Goal: Use online tool/utility: Utilize a website feature to perform a specific function

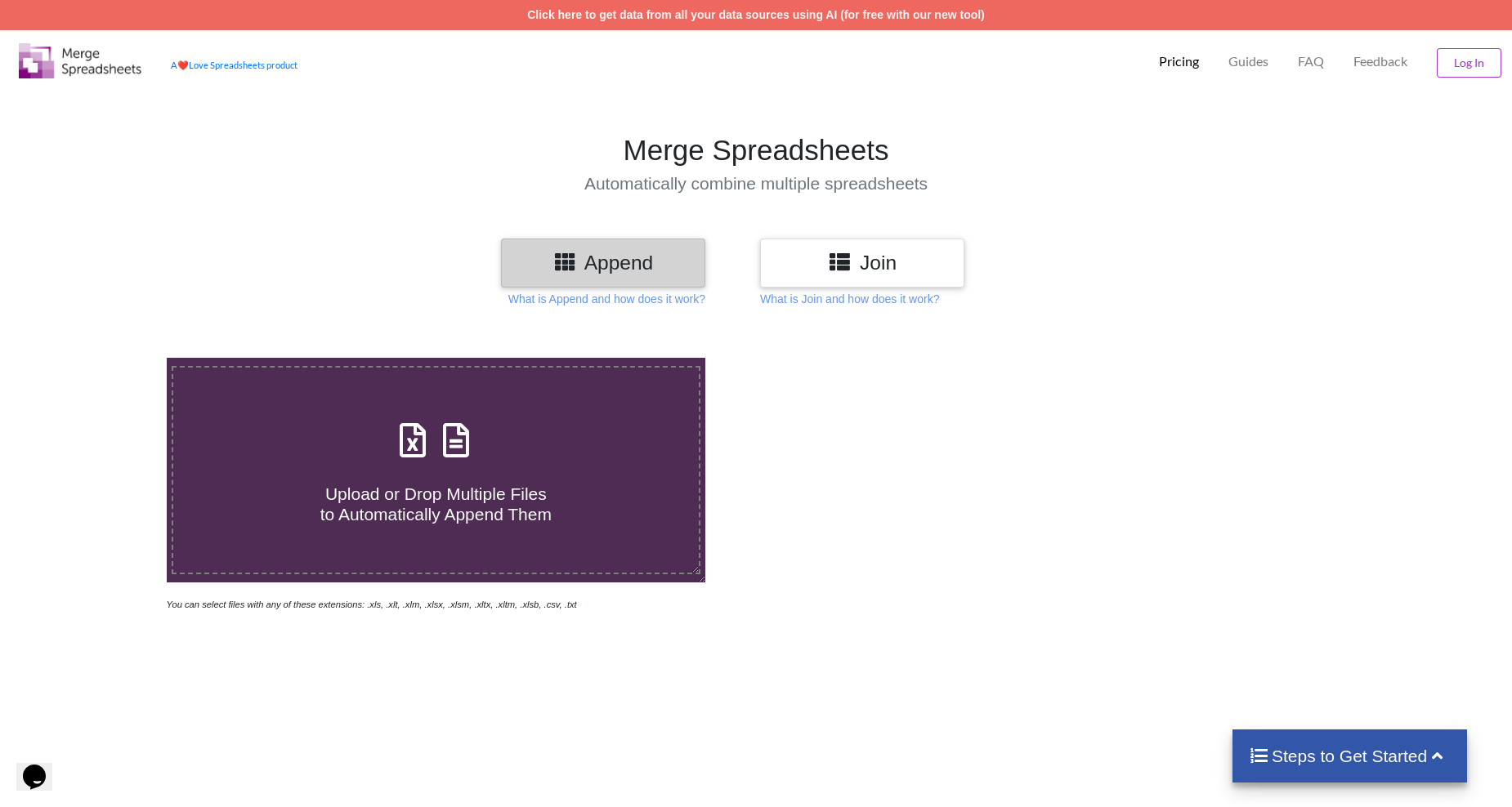
scroll to position [82, 0]
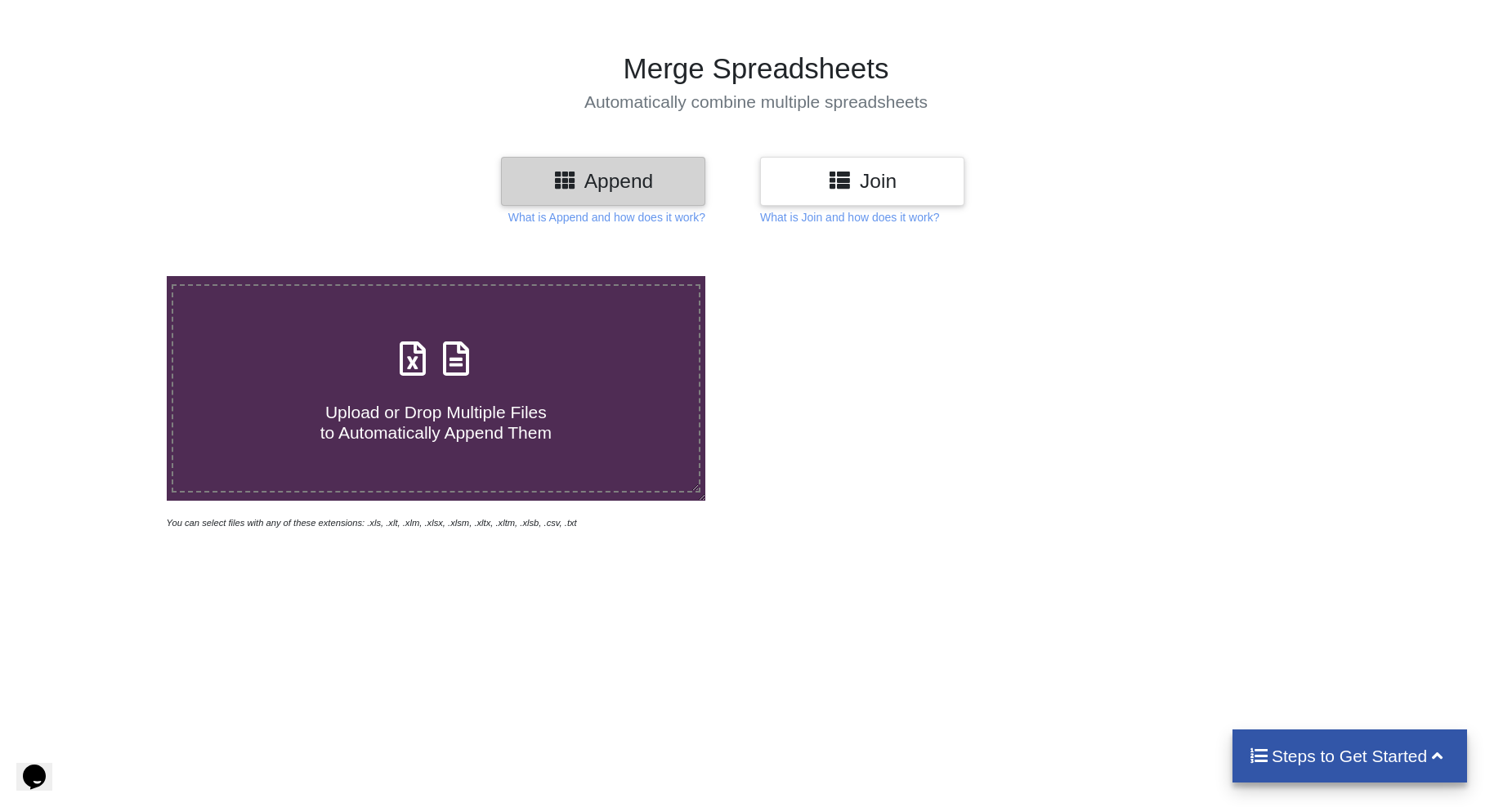
click at [526, 393] on h4 "Upload or Drop Multiple Files to Automatically Append Them" at bounding box center [435, 412] width 525 height 62
click at [108, 276] on input "Upload or Drop Multiple Files to Automatically Append Them" at bounding box center [108, 276] width 0 height 0
type input "C:\fakepath\f17a1608-5f10-4610-bb50-a63c80d83974_835b06aa1098448c74de8e6f5ac047…"
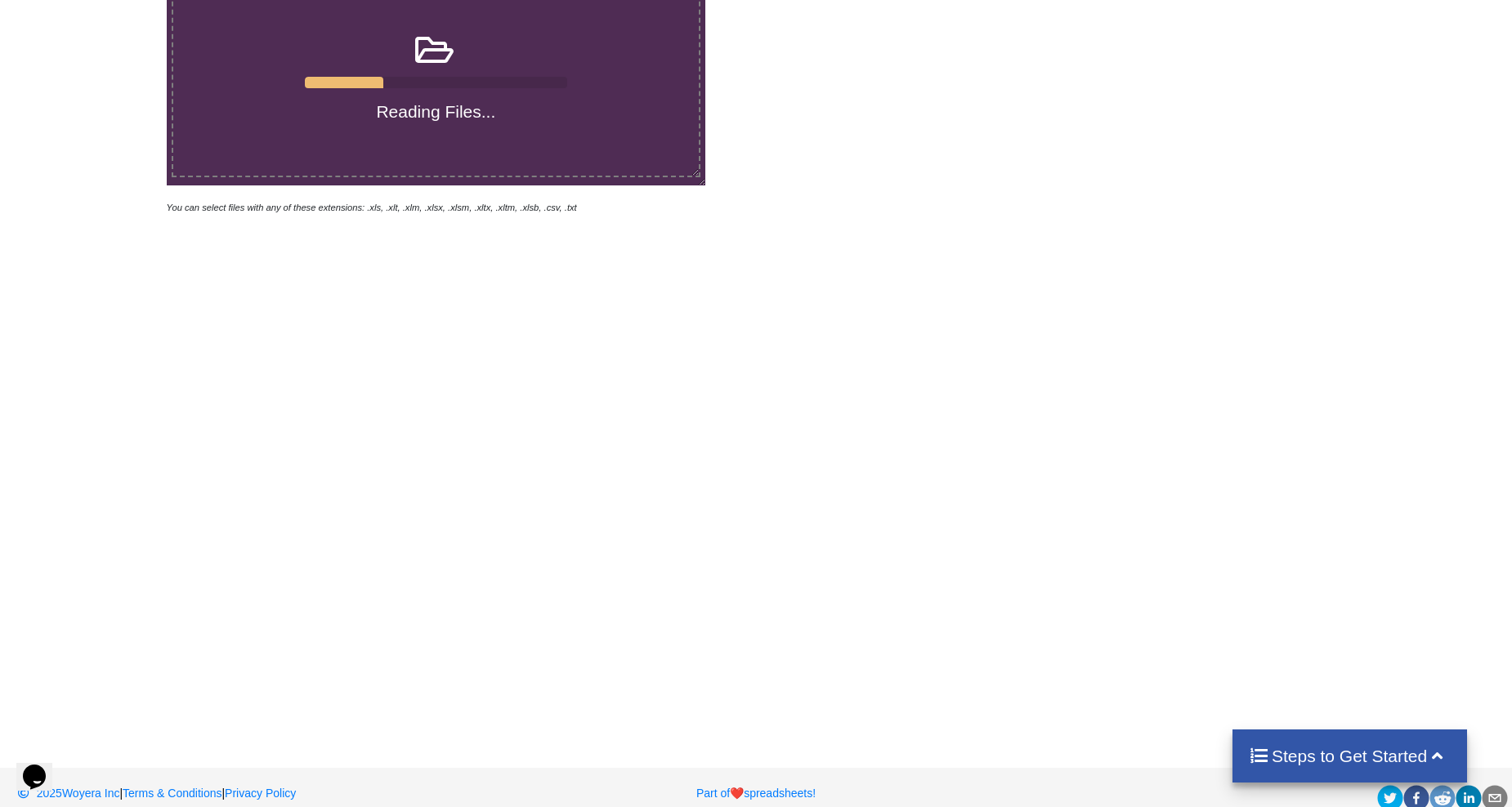
scroll to position [419, 0]
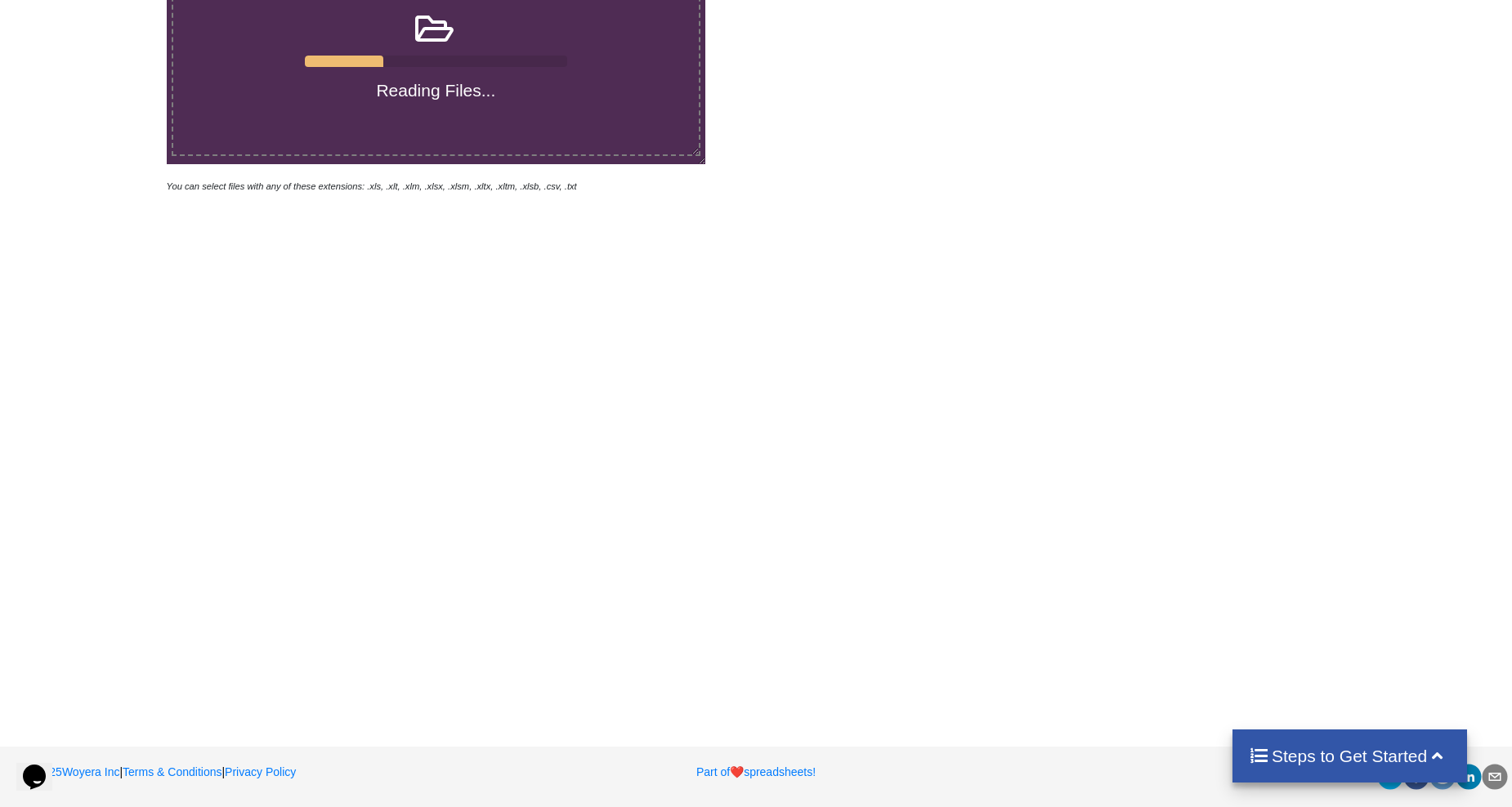
click at [1308, 777] on div "Steps to Get Started" at bounding box center [1349, 756] width 234 height 53
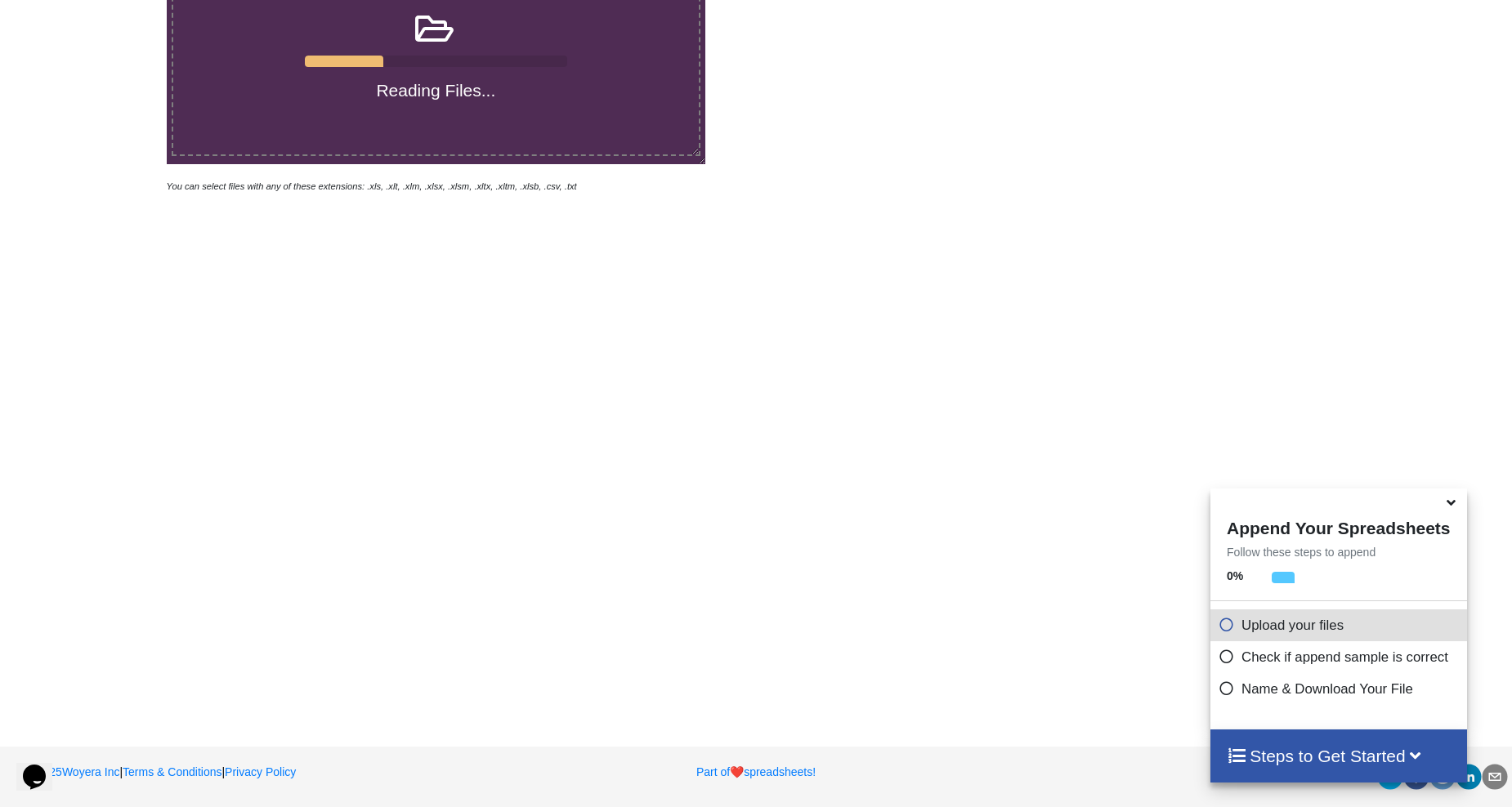
click at [1225, 629] on icon at bounding box center [1226, 622] width 17 height 14
click at [1221, 633] on span at bounding box center [1230, 626] width 23 height 16
click at [1450, 508] on icon at bounding box center [1452, 500] width 17 height 15
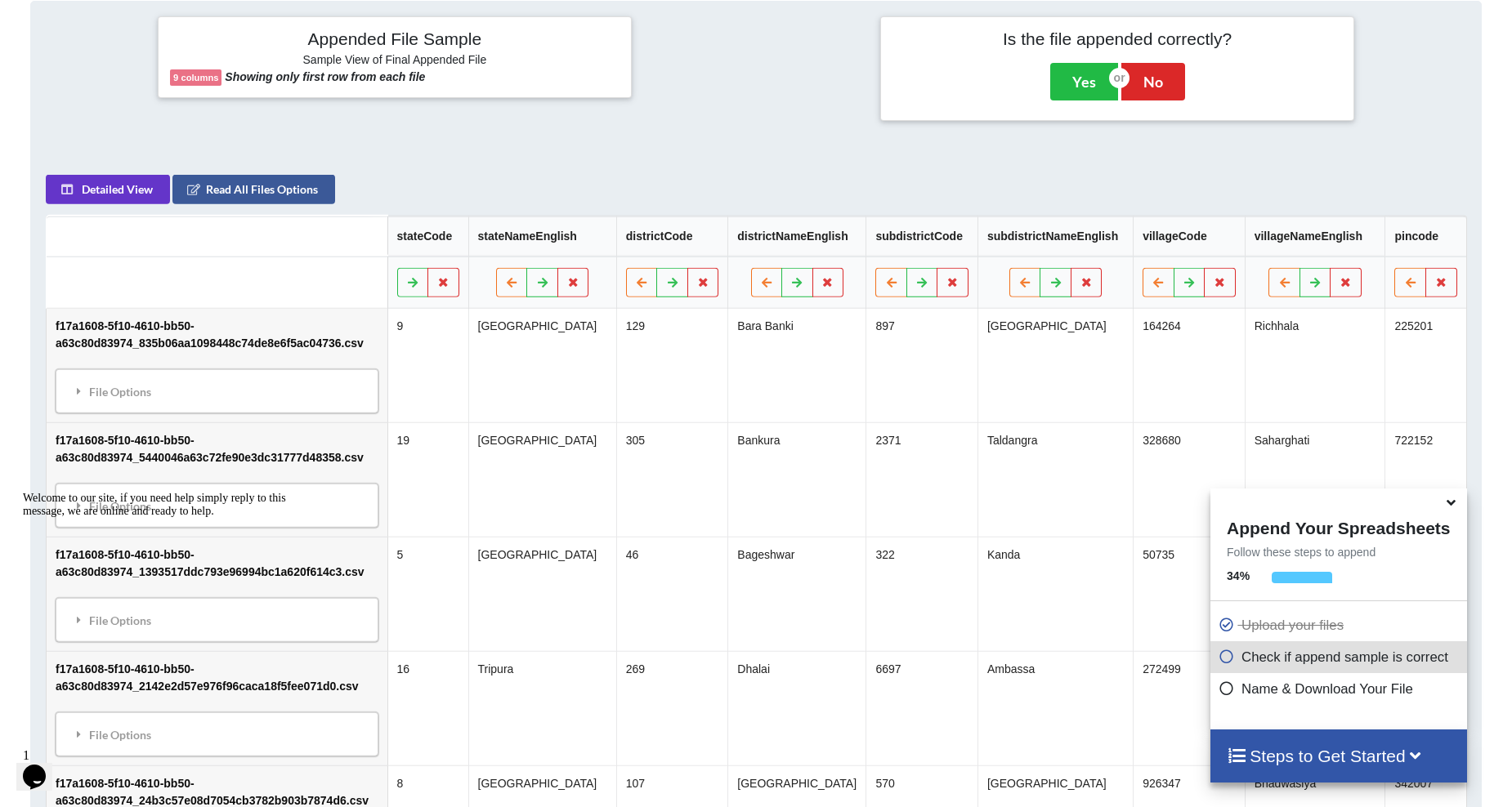
scroll to position [769, 0]
click at [1309, 663] on p "Check if append sample is correct" at bounding box center [1340, 656] width 244 height 20
click at [1218, 689] on icon at bounding box center [1226, 686] width 17 height 14
click at [1225, 654] on icon at bounding box center [1226, 654] width 17 height 14
click at [1451, 501] on icon at bounding box center [1452, 500] width 17 height 15
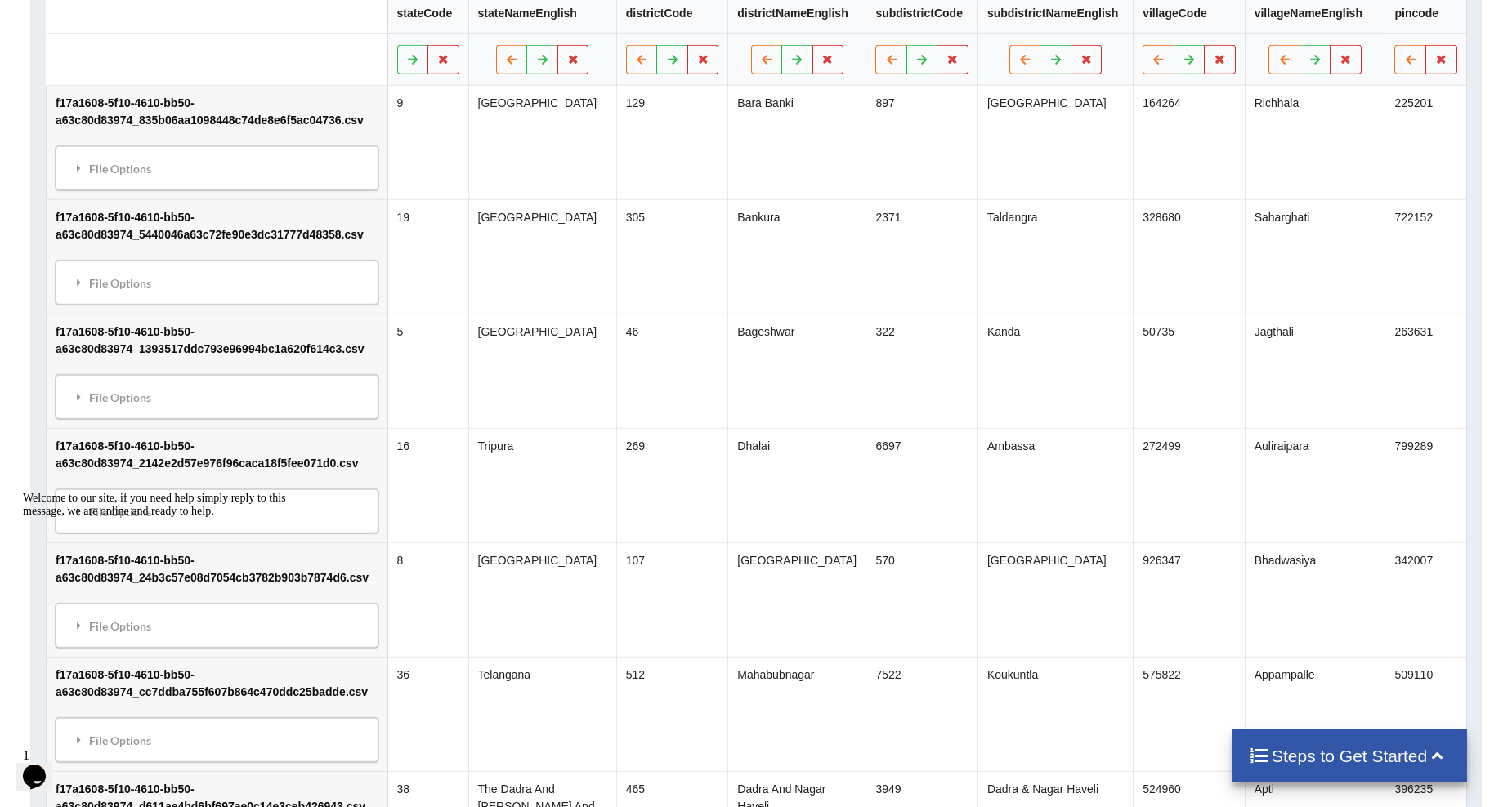
scroll to position [932, 0]
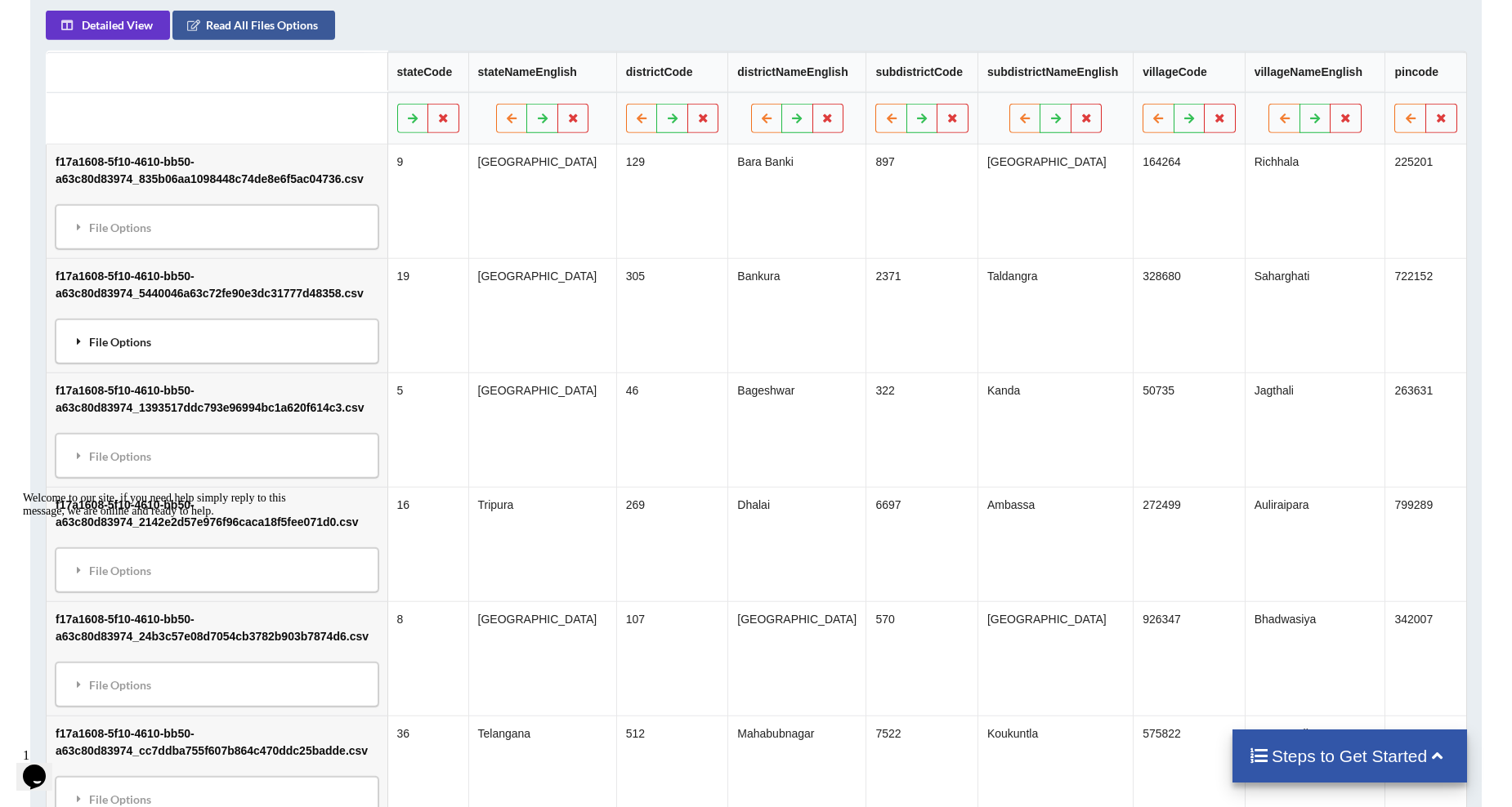
click at [302, 339] on div "File Options" at bounding box center [216, 341] width 313 height 34
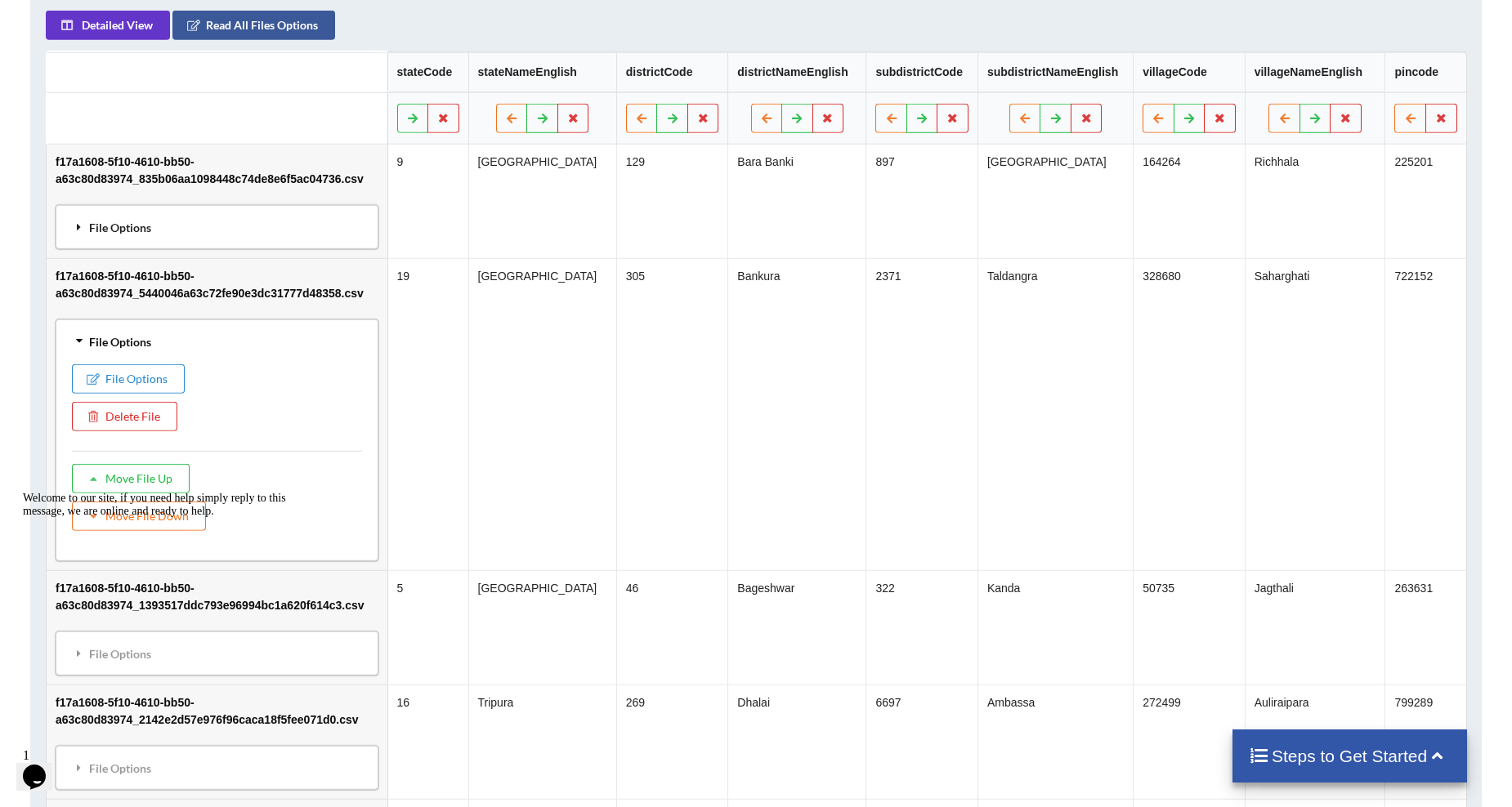
click at [221, 225] on div "File Options" at bounding box center [216, 226] width 313 height 34
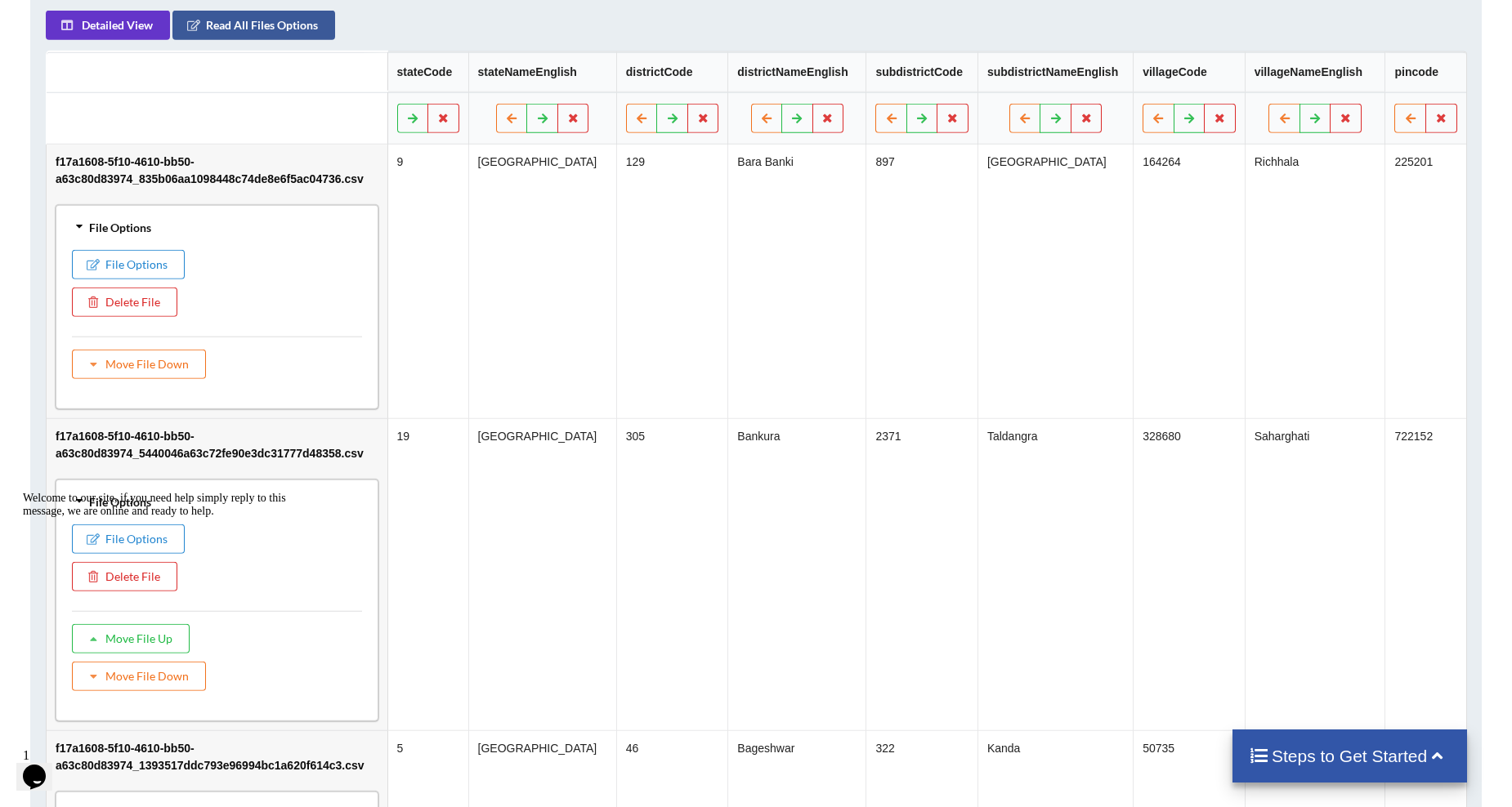
click at [221, 225] on div "File Options" at bounding box center [216, 226] width 313 height 34
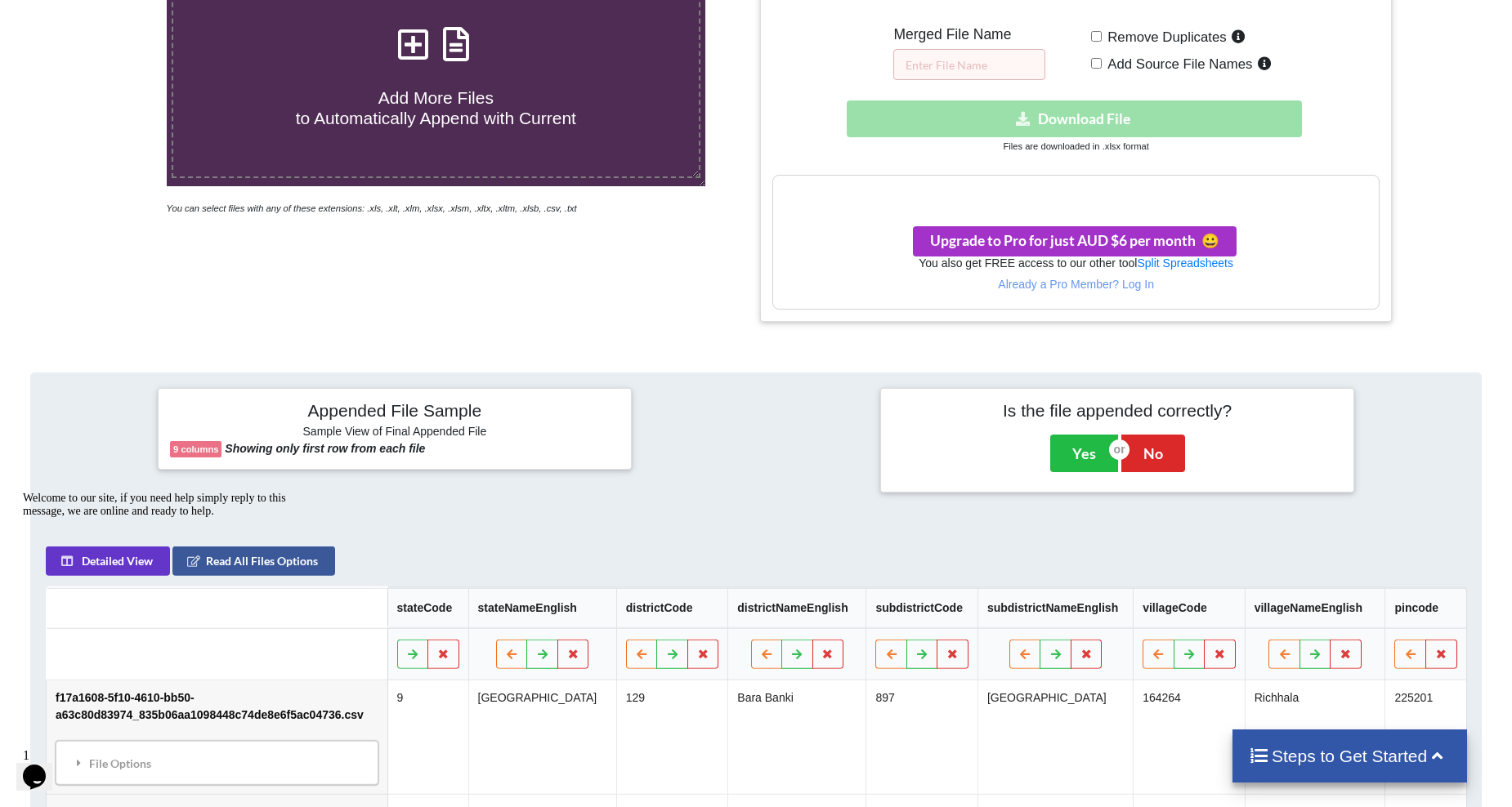
scroll to position [408, 0]
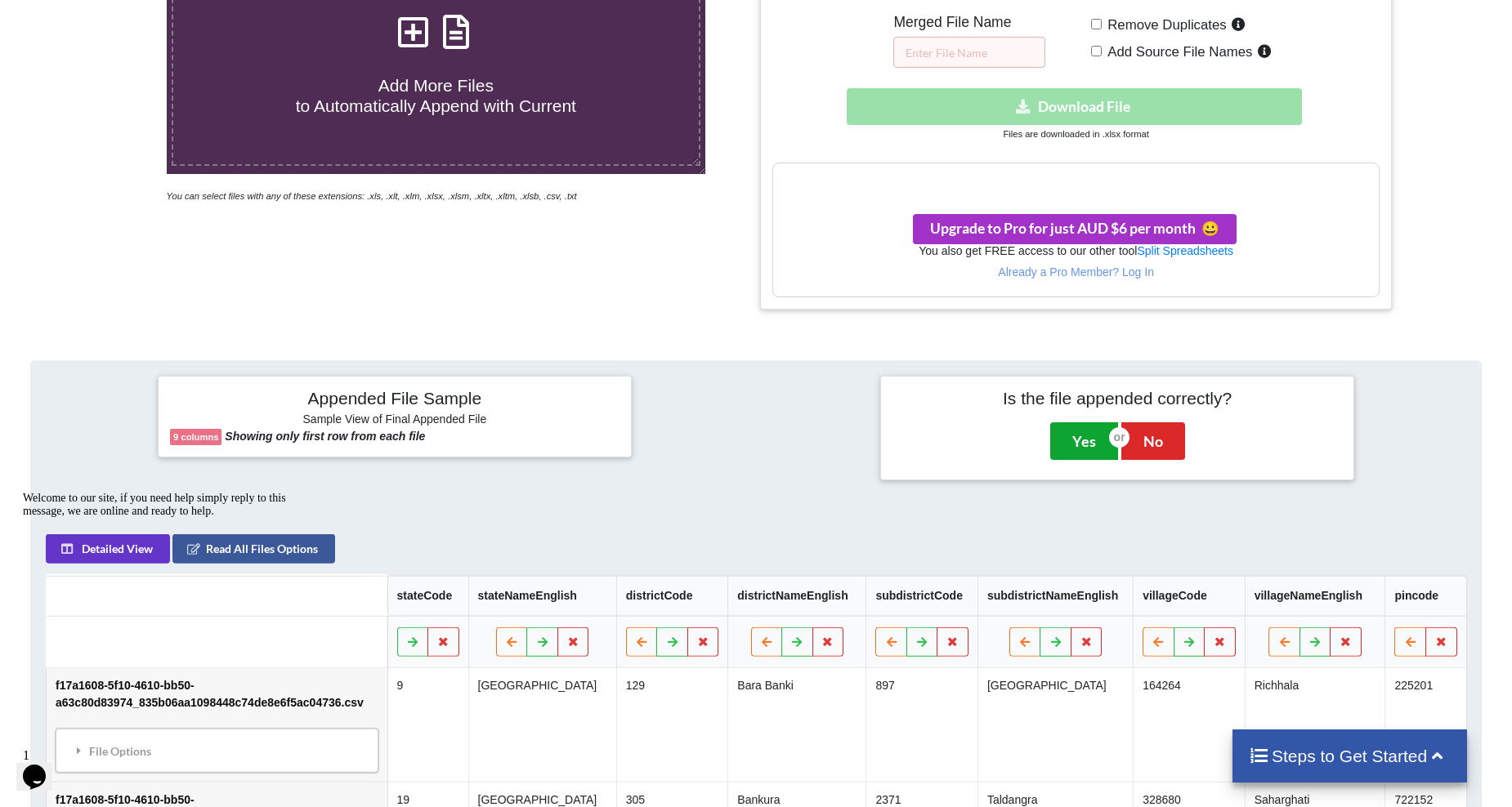
click at [1068, 449] on button "Yes" at bounding box center [1084, 440] width 68 height 37
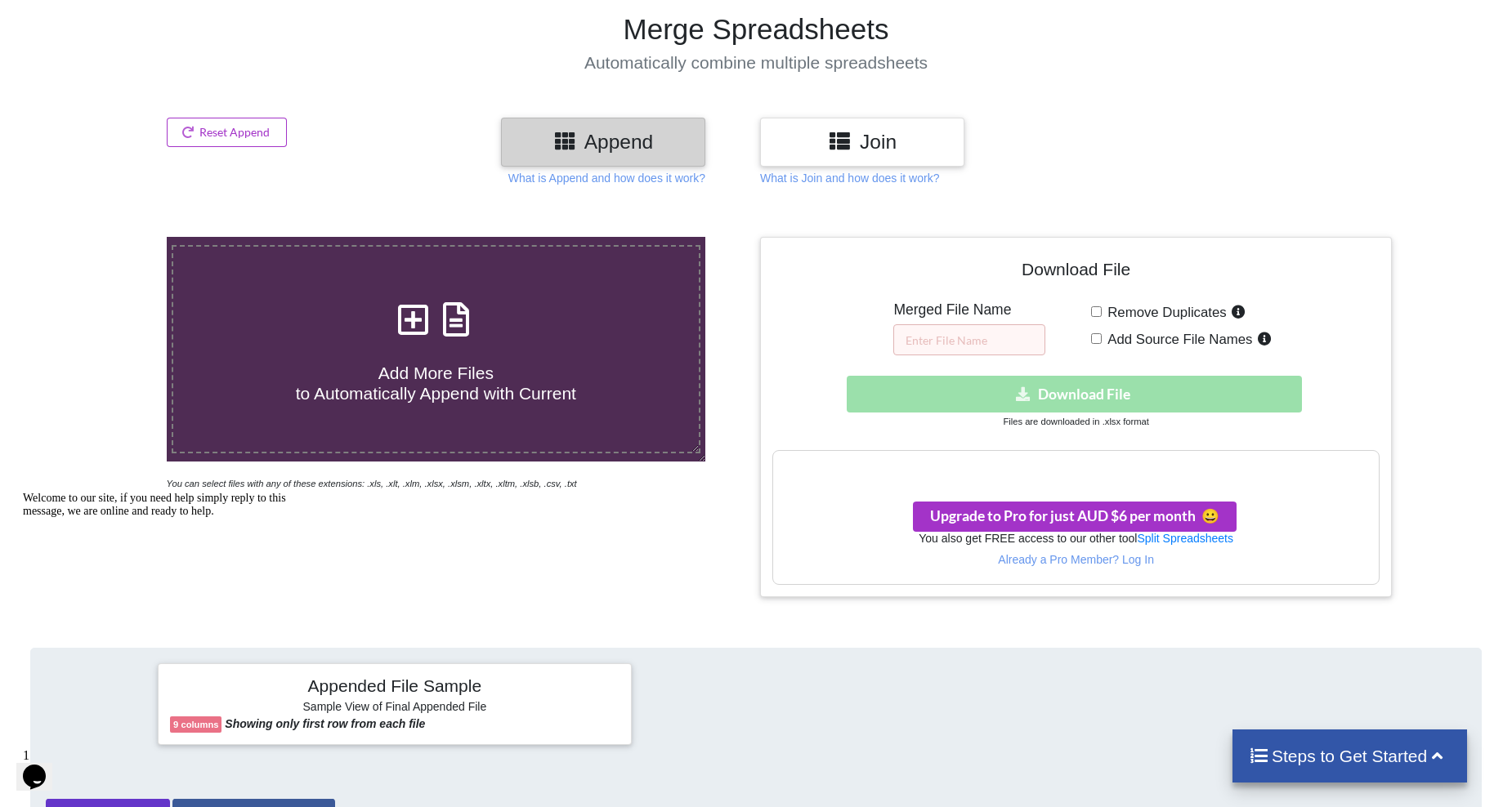
scroll to position [113, 0]
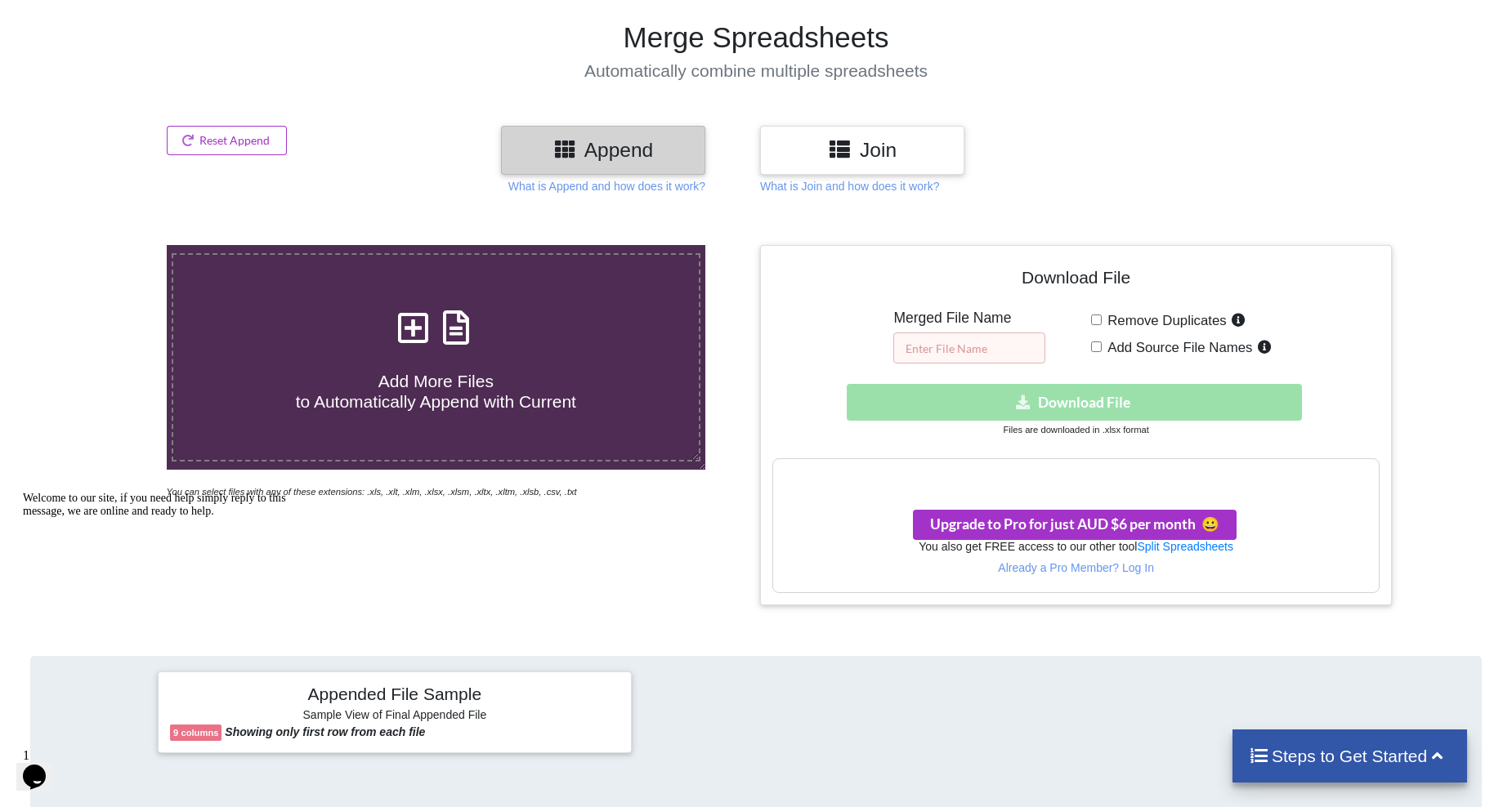
click at [968, 347] on input "text" at bounding box center [969, 348] width 152 height 31
